Goal: Information Seeking & Learning: Learn about a topic

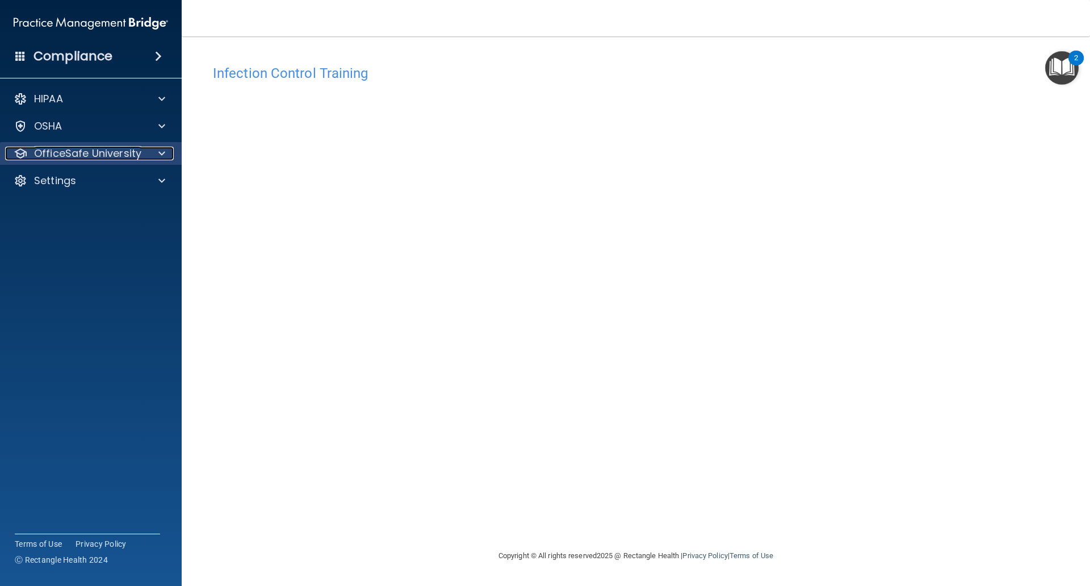
click at [74, 152] on p "OfficeSafe University" at bounding box center [87, 154] width 107 height 14
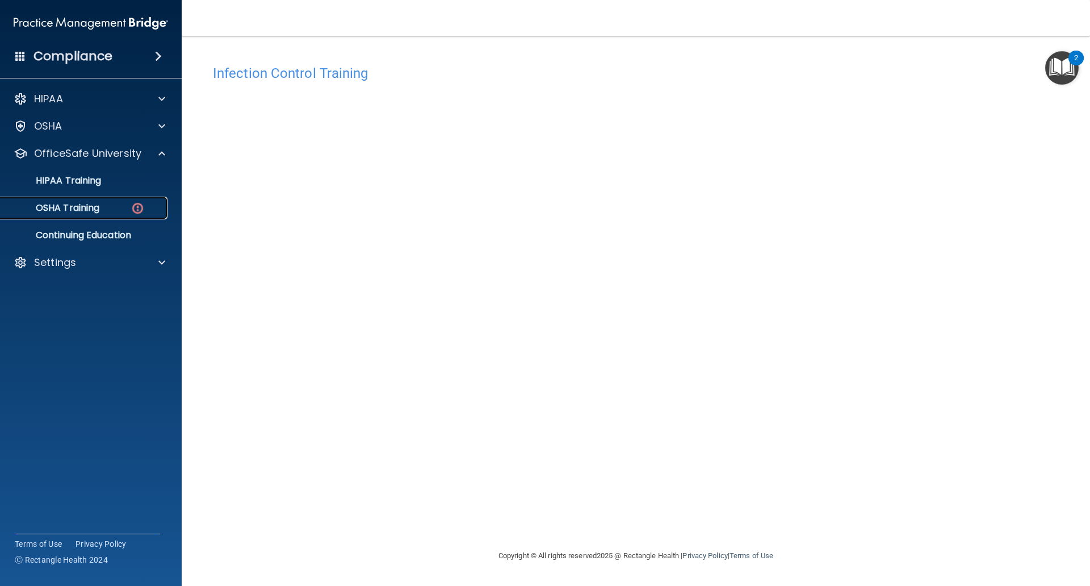
click at [93, 205] on p "OSHA Training" at bounding box center [53, 207] width 92 height 11
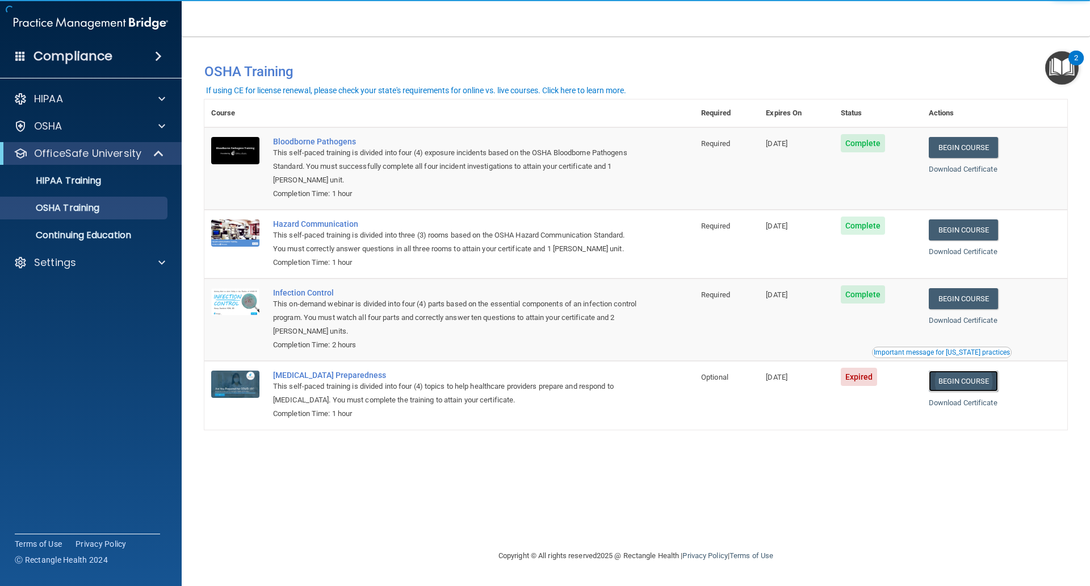
click at [976, 385] on link "Begin Course" at bounding box center [963, 380] width 69 height 21
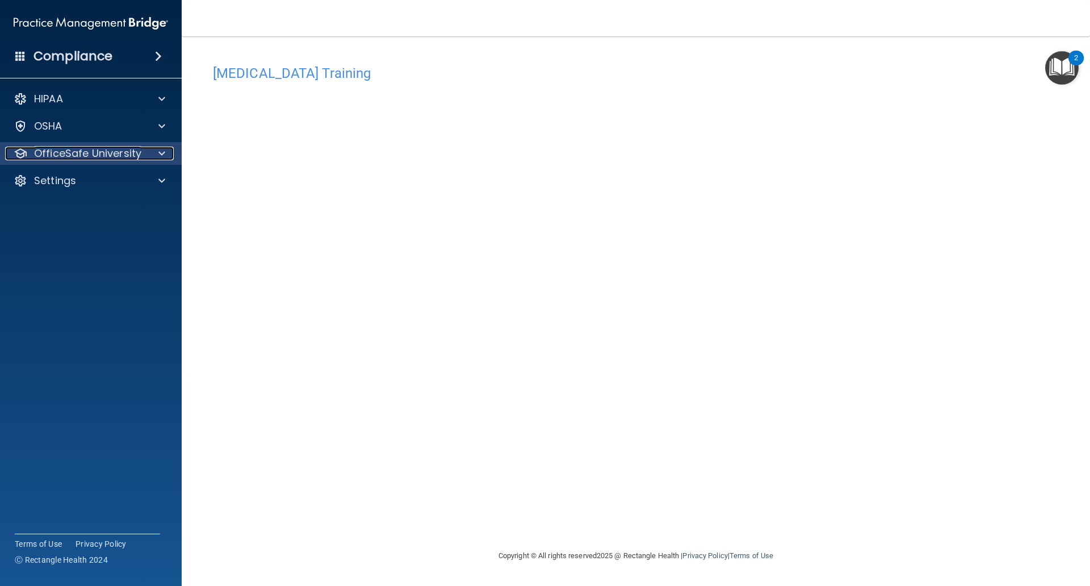
click at [77, 154] on p "OfficeSafe University" at bounding box center [87, 154] width 107 height 14
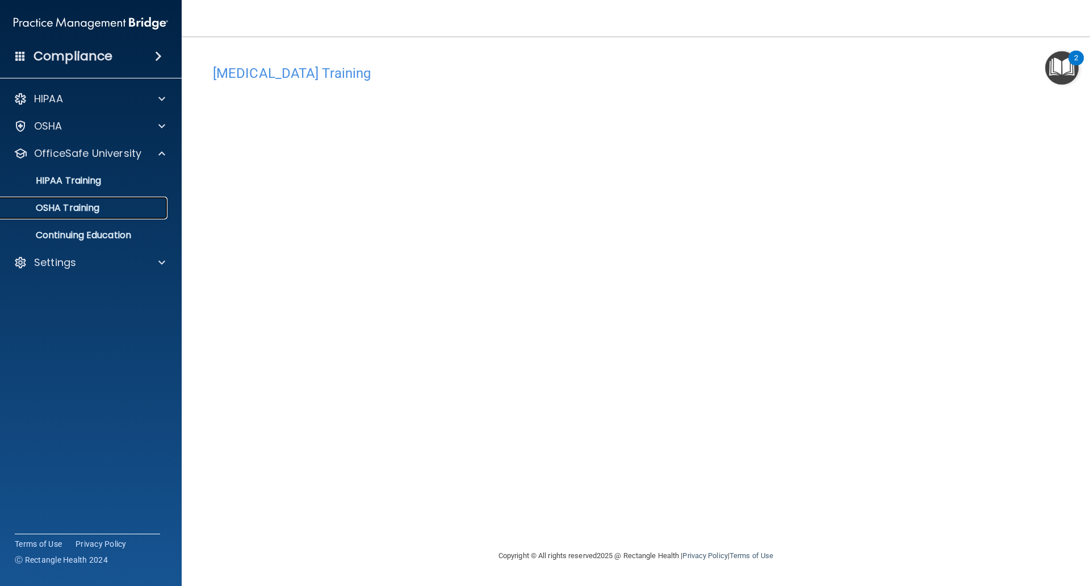
click at [63, 211] on p "OSHA Training" at bounding box center [53, 207] width 92 height 11
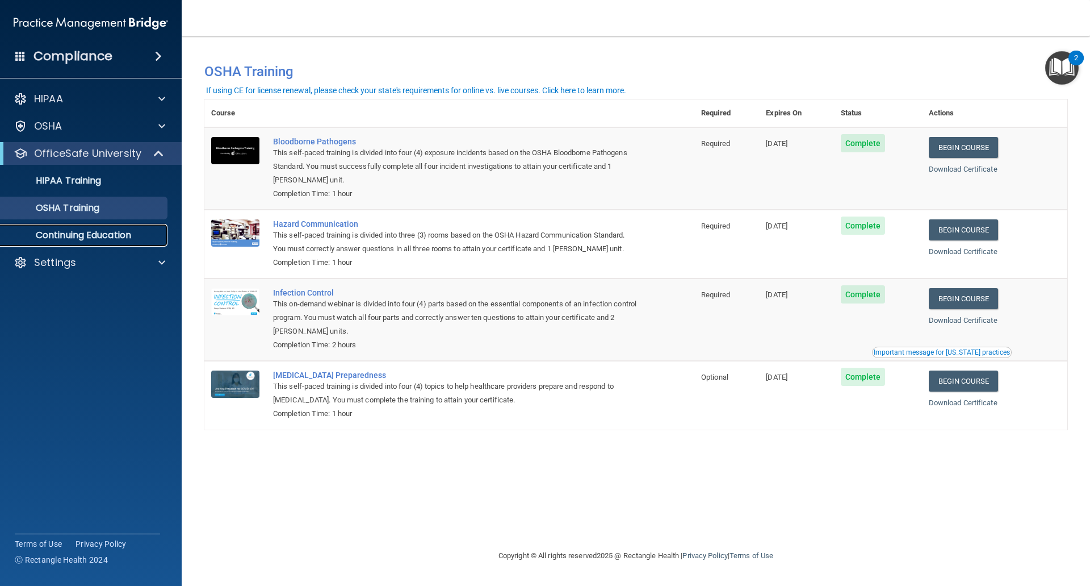
click at [67, 240] on p "Continuing Education" at bounding box center [84, 234] width 155 height 11
